Goal: Navigation & Orientation: Find specific page/section

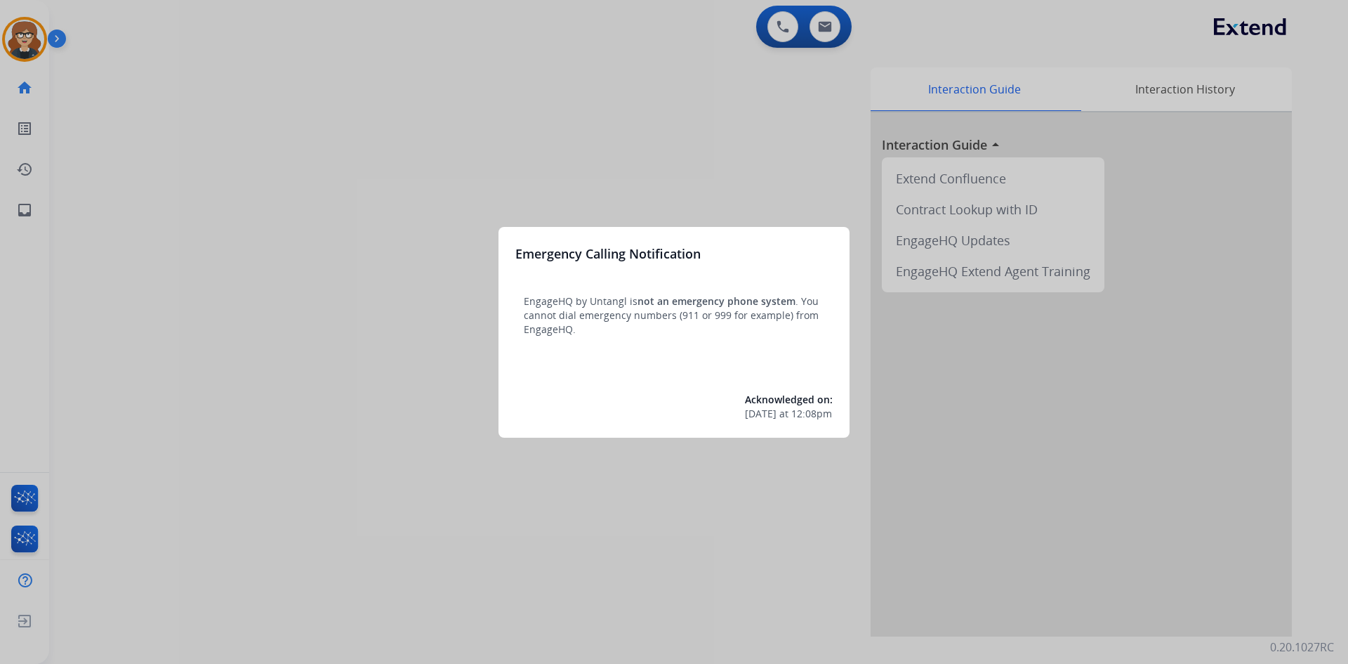
click at [199, 171] on div at bounding box center [674, 332] width 1348 height 664
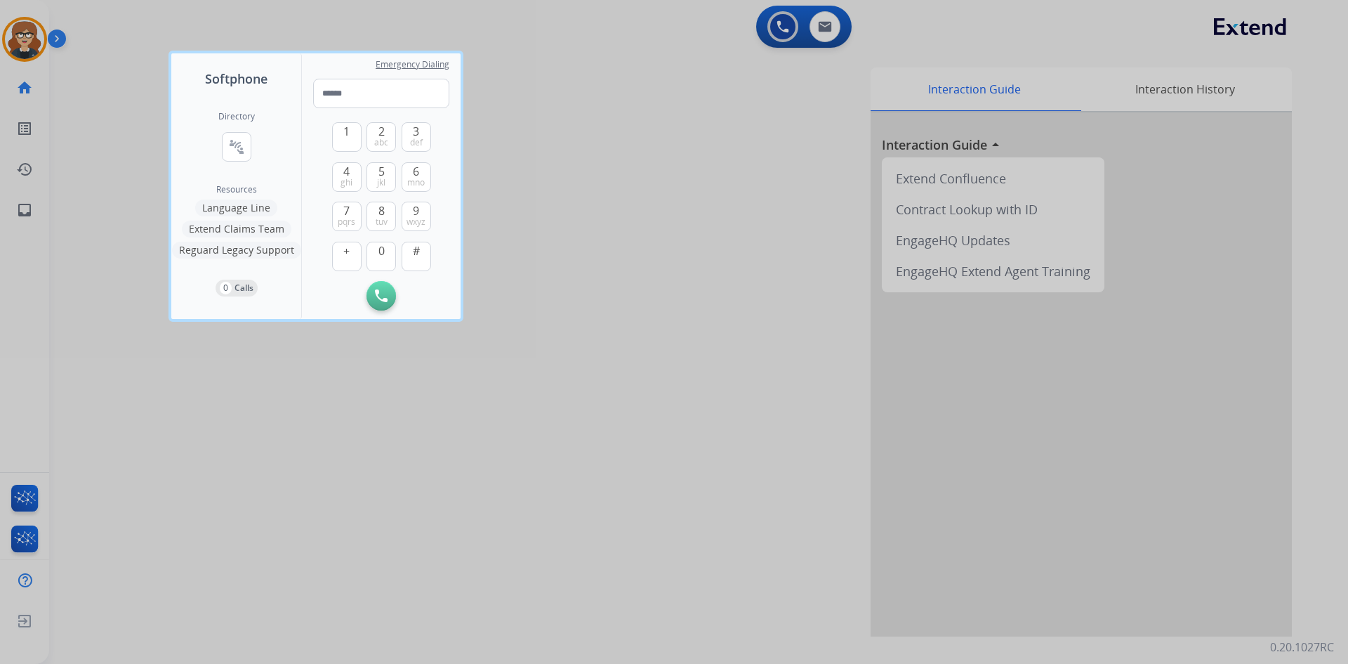
click at [17, 24] on div at bounding box center [674, 332] width 1348 height 664
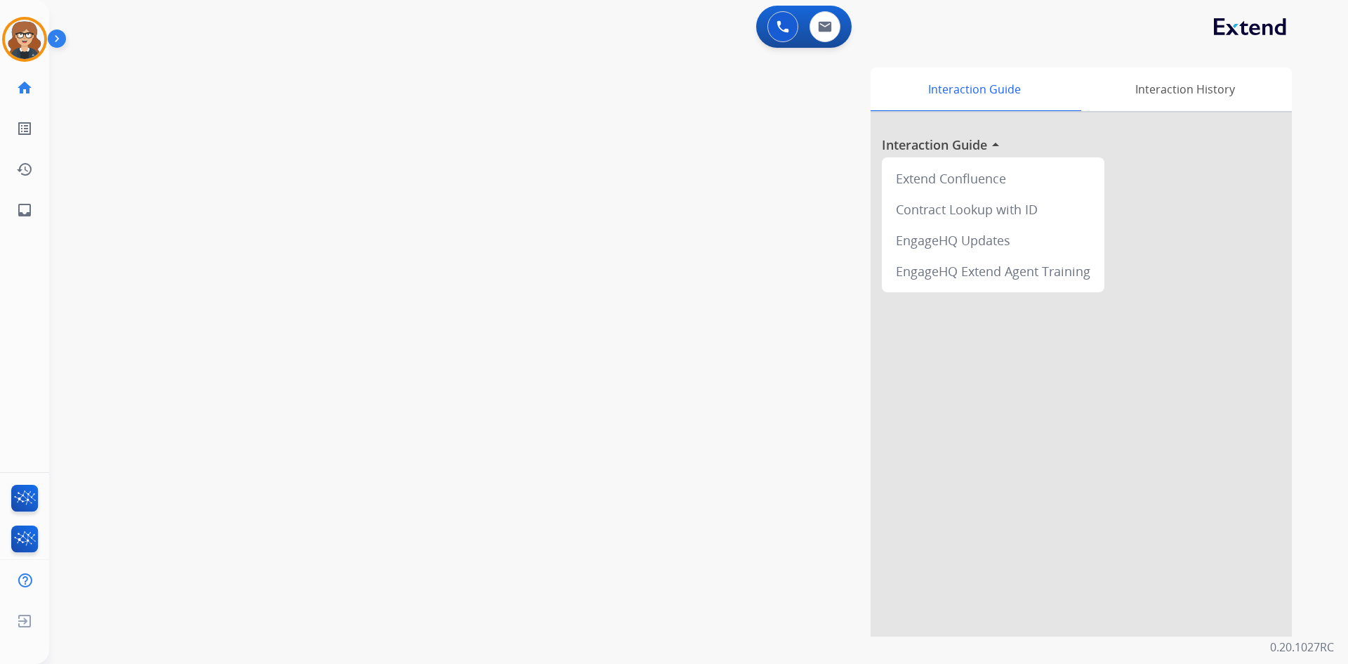
click at [699, 166] on div "Interaction Guide Interaction History Interaction Guide arrow_drop_up Extend Co…" at bounding box center [878, 351] width 827 height 569
click at [18, 38] on img at bounding box center [24, 39] width 39 height 39
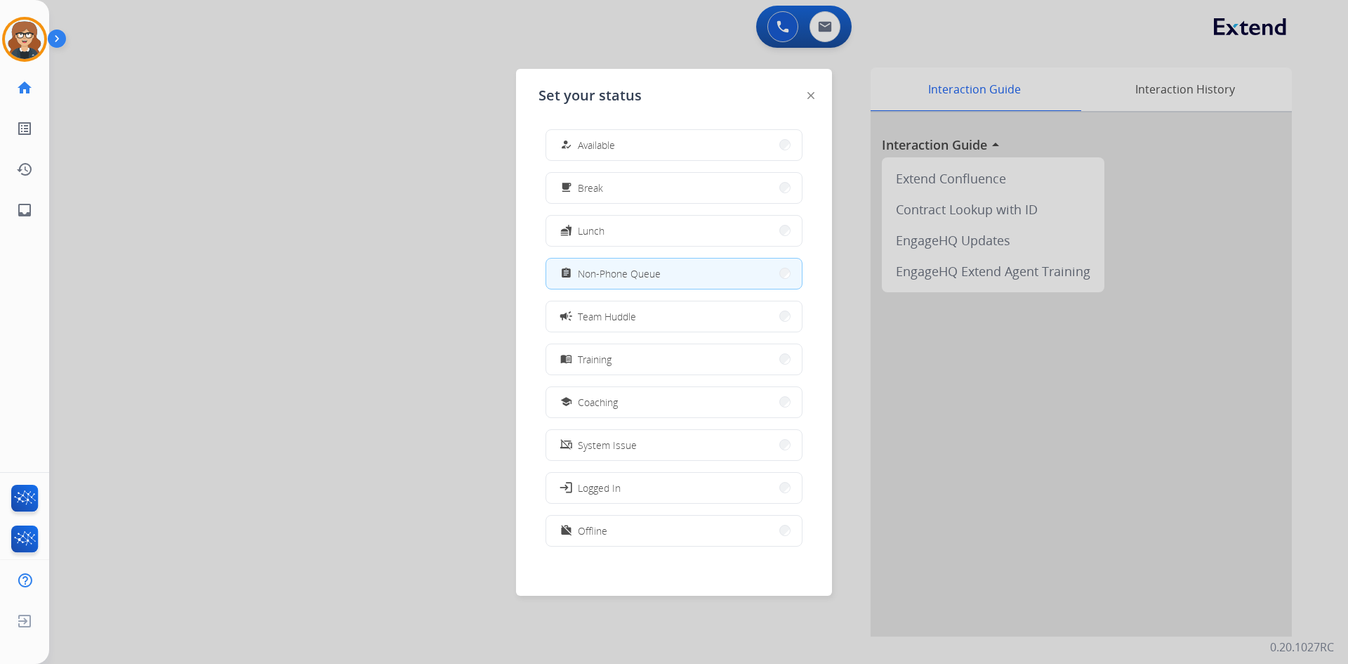
click at [180, 220] on div at bounding box center [674, 332] width 1348 height 664
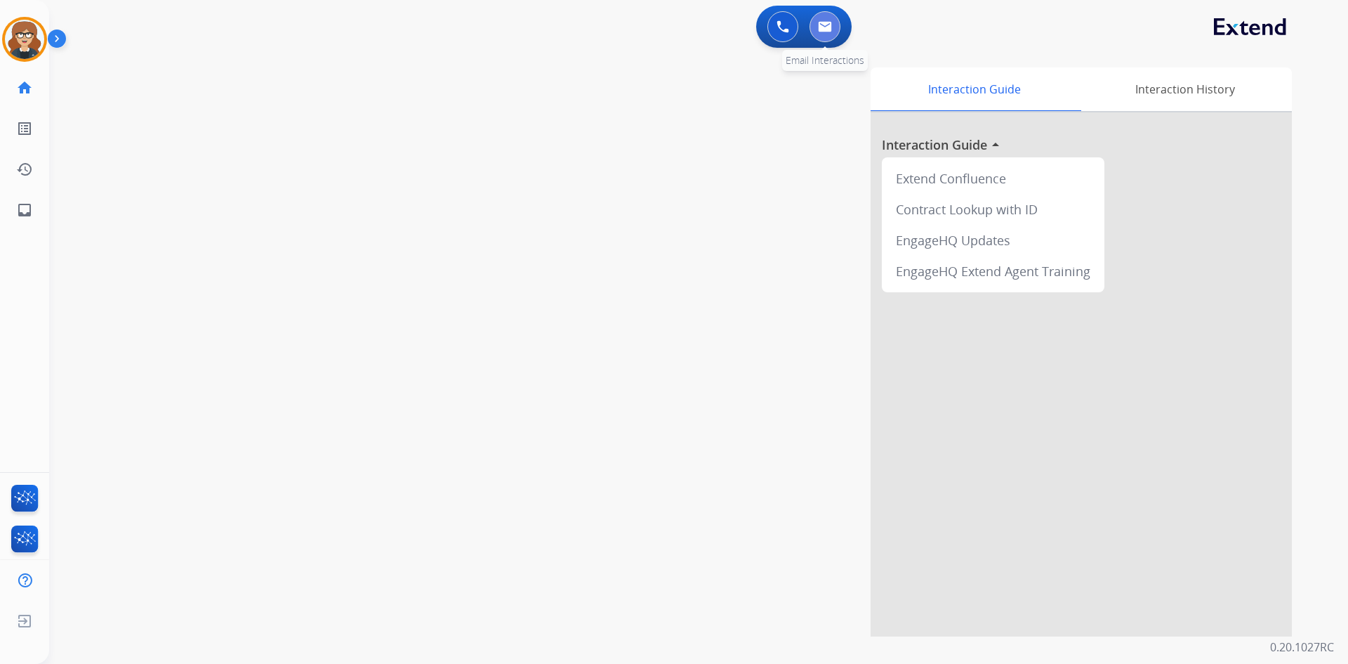
click at [811, 28] on button at bounding box center [825, 26] width 31 height 31
